Goal: Task Accomplishment & Management: Use online tool/utility

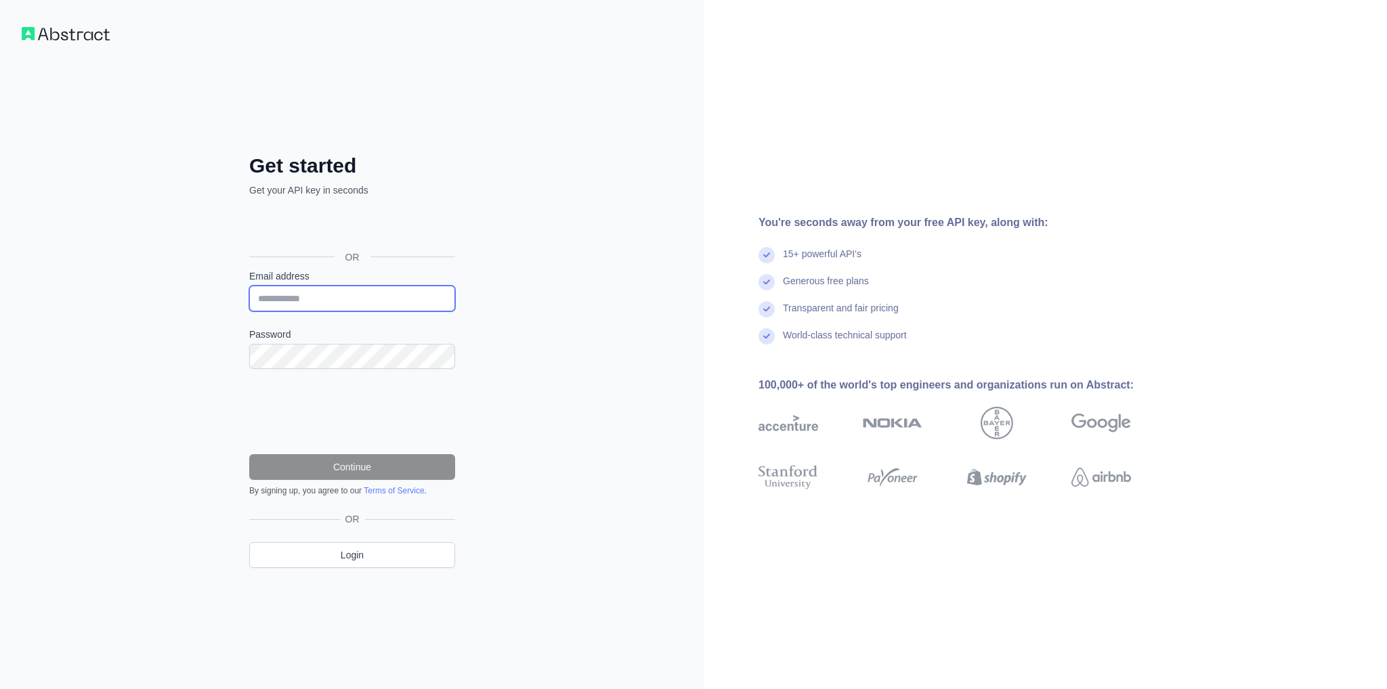
click at [314, 301] on input "Email address" at bounding box center [352, 299] width 206 height 26
type input "**********"
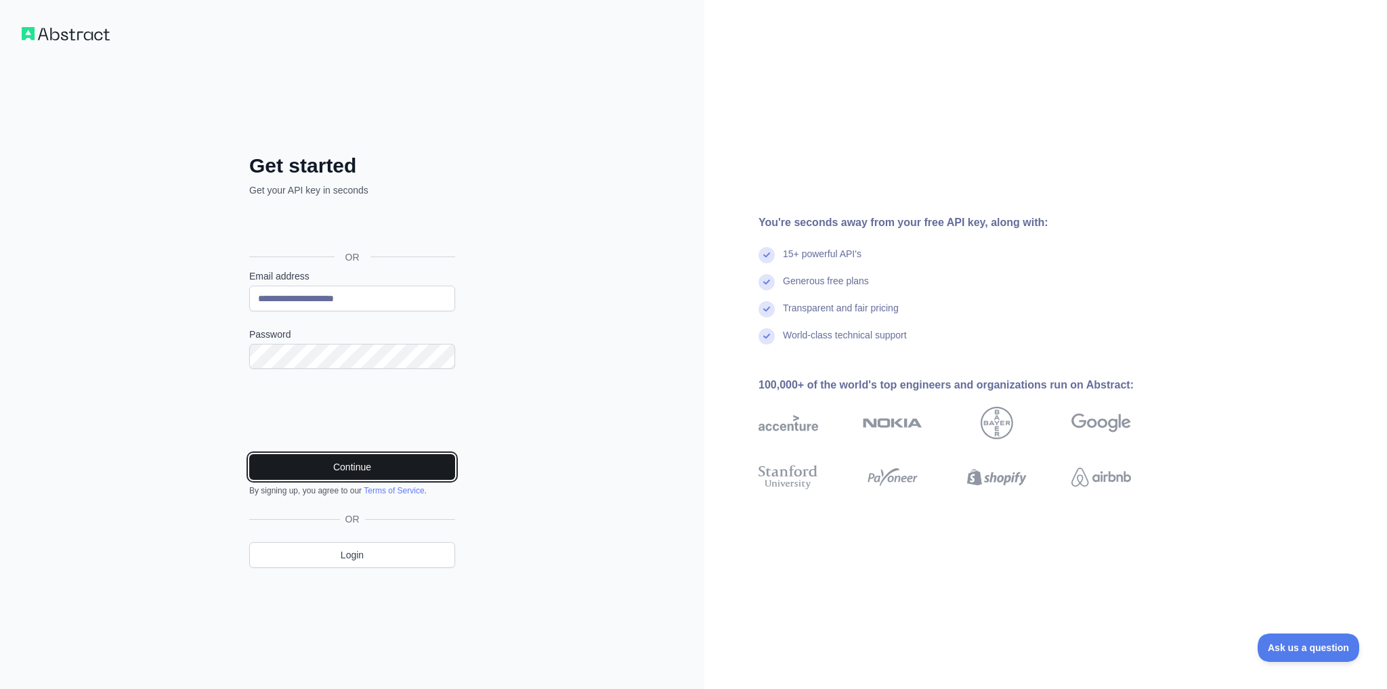
click at [304, 465] on button "Continue" at bounding box center [352, 467] width 206 height 26
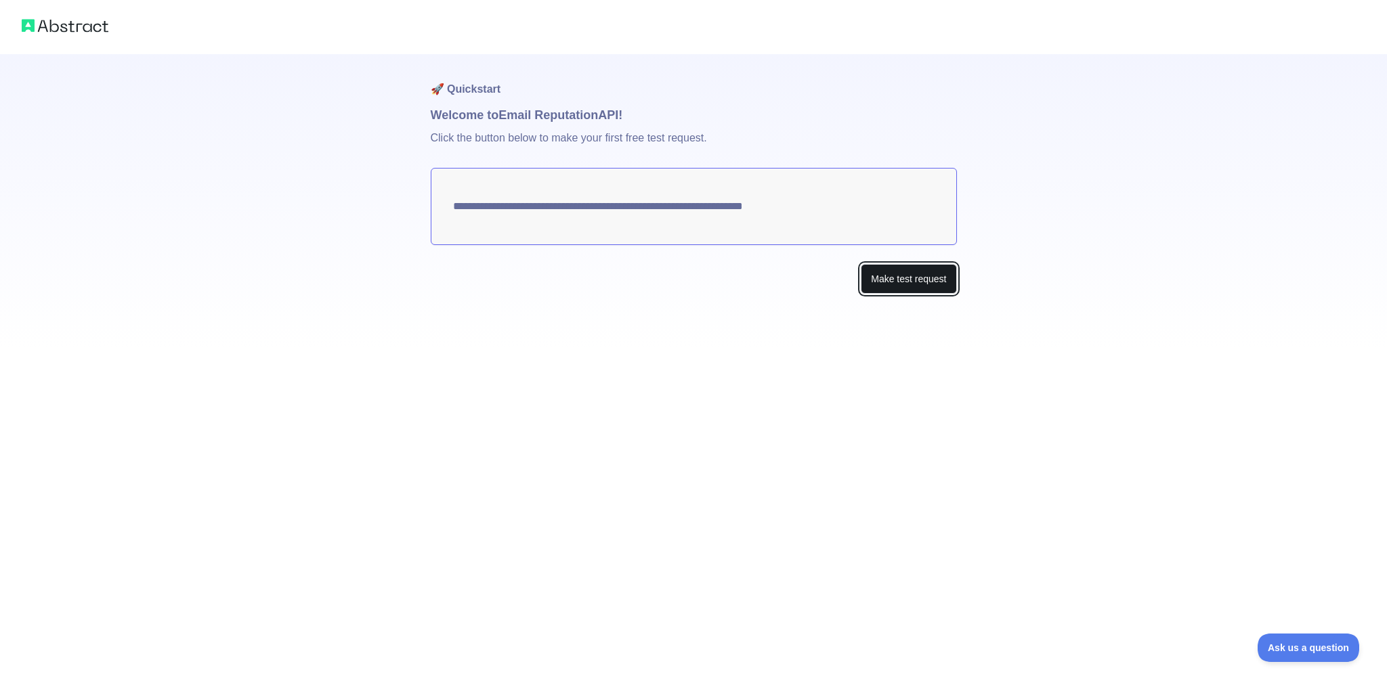
click at [905, 278] on button "Make test request" at bounding box center [908, 279] width 95 height 30
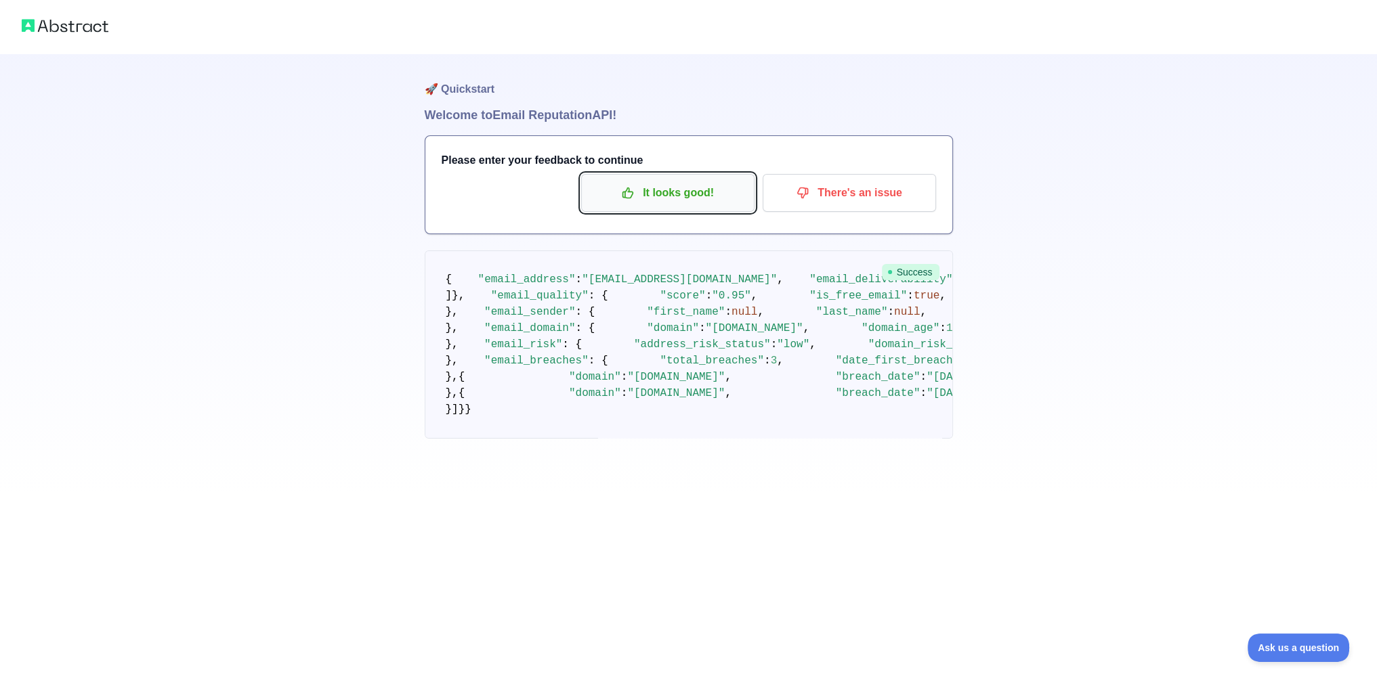
click at [675, 188] on p "It looks good!" at bounding box center [667, 193] width 153 height 23
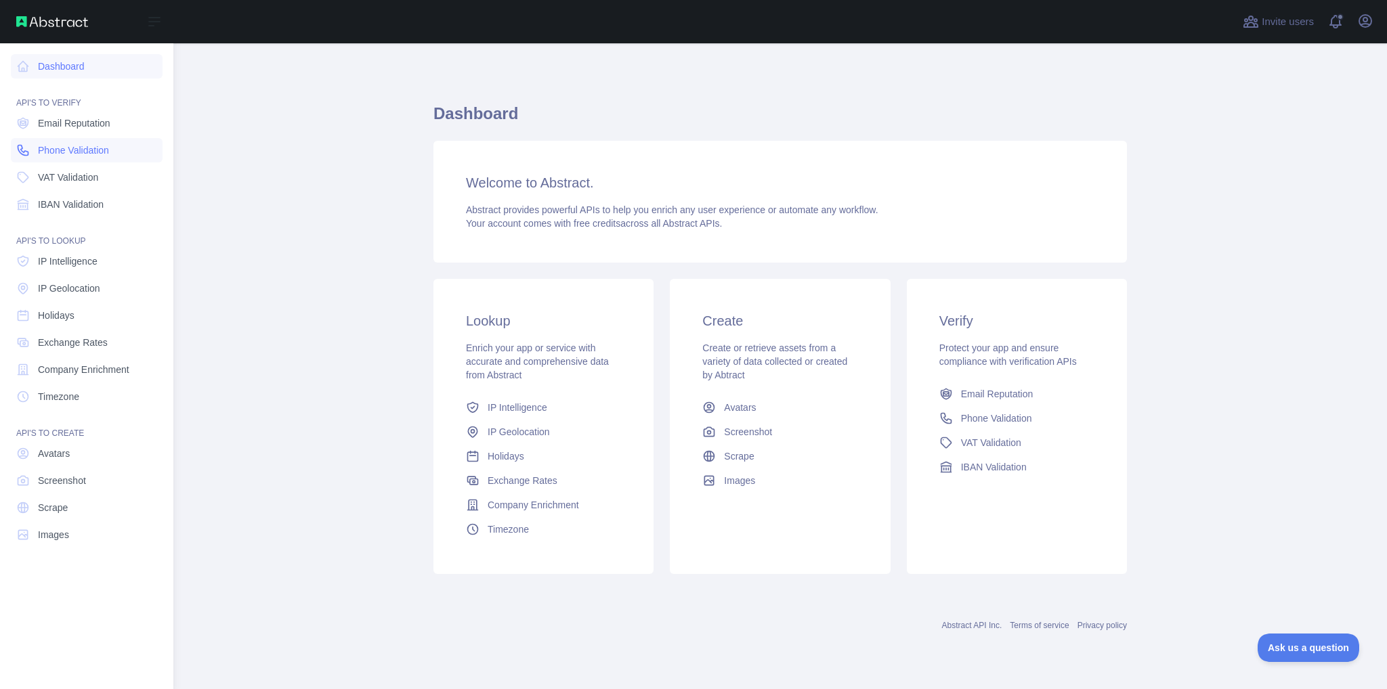
click at [73, 151] on span "Phone Validation" at bounding box center [73, 151] width 71 height 14
